Goal: Use online tool/utility

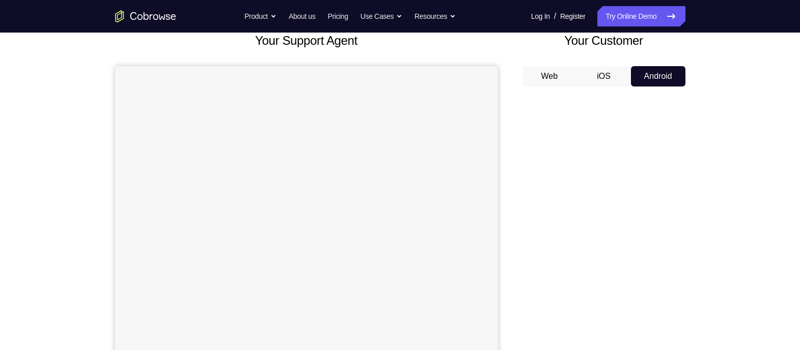
scroll to position [64, 0]
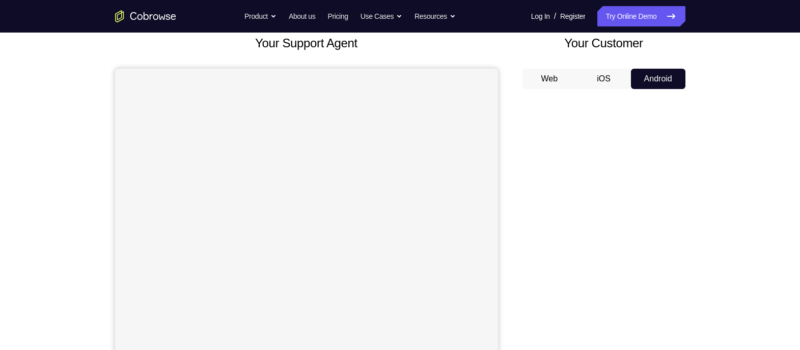
click at [602, 75] on button "iOS" at bounding box center [603, 79] width 54 height 20
click at [542, 78] on button "Web" at bounding box center [549, 79] width 54 height 20
click at [658, 78] on button "Android" at bounding box center [658, 79] width 54 height 20
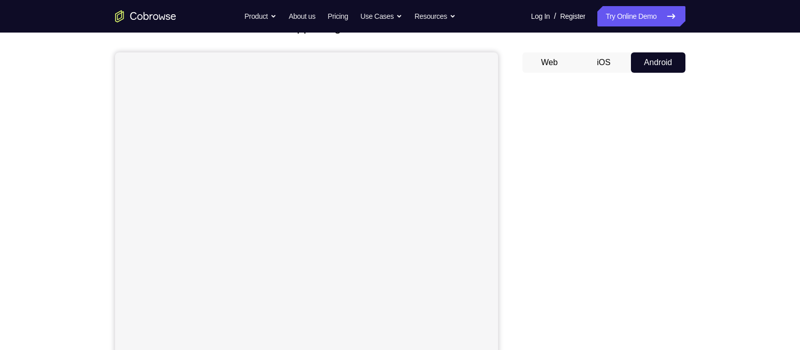
scroll to position [79, 0]
click at [592, 60] on button "iOS" at bounding box center [603, 63] width 54 height 20
click at [549, 70] on button "Web" at bounding box center [549, 63] width 54 height 20
click at [644, 66] on button "Android" at bounding box center [658, 62] width 54 height 20
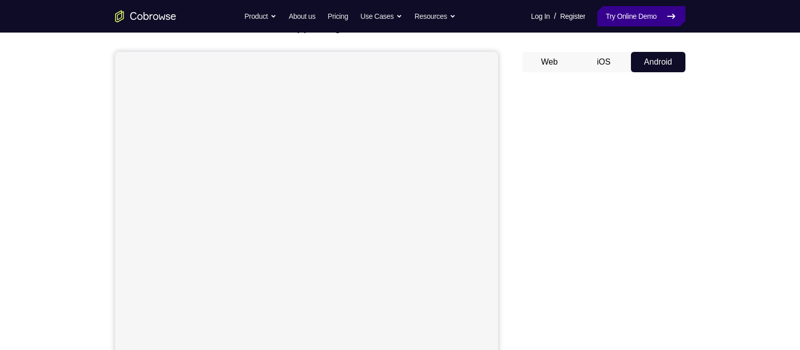
click at [625, 18] on link "Try Online Demo" at bounding box center [641, 16] width 88 height 20
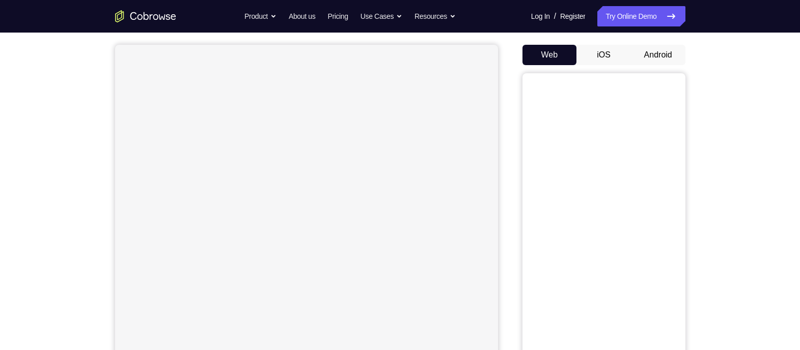
scroll to position [92, 0]
click at [658, 50] on button "Android" at bounding box center [658, 50] width 54 height 20
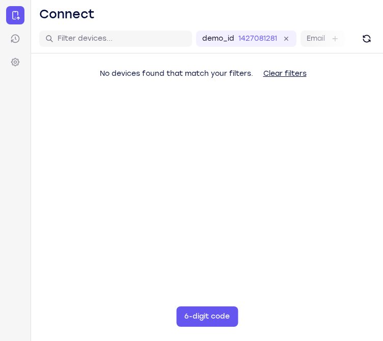
drag, startPoint x: 0, startPoint y: 0, endPoint x: 382, endPoint y: 159, distance: 413.9
click at [382, 159] on main "demo_id 1427081281 1427081281 Email User ID Device ID Device name 6-digit code …" at bounding box center [207, 194] width 352 height 341
